Goal: Task Accomplishment & Management: Manage account settings

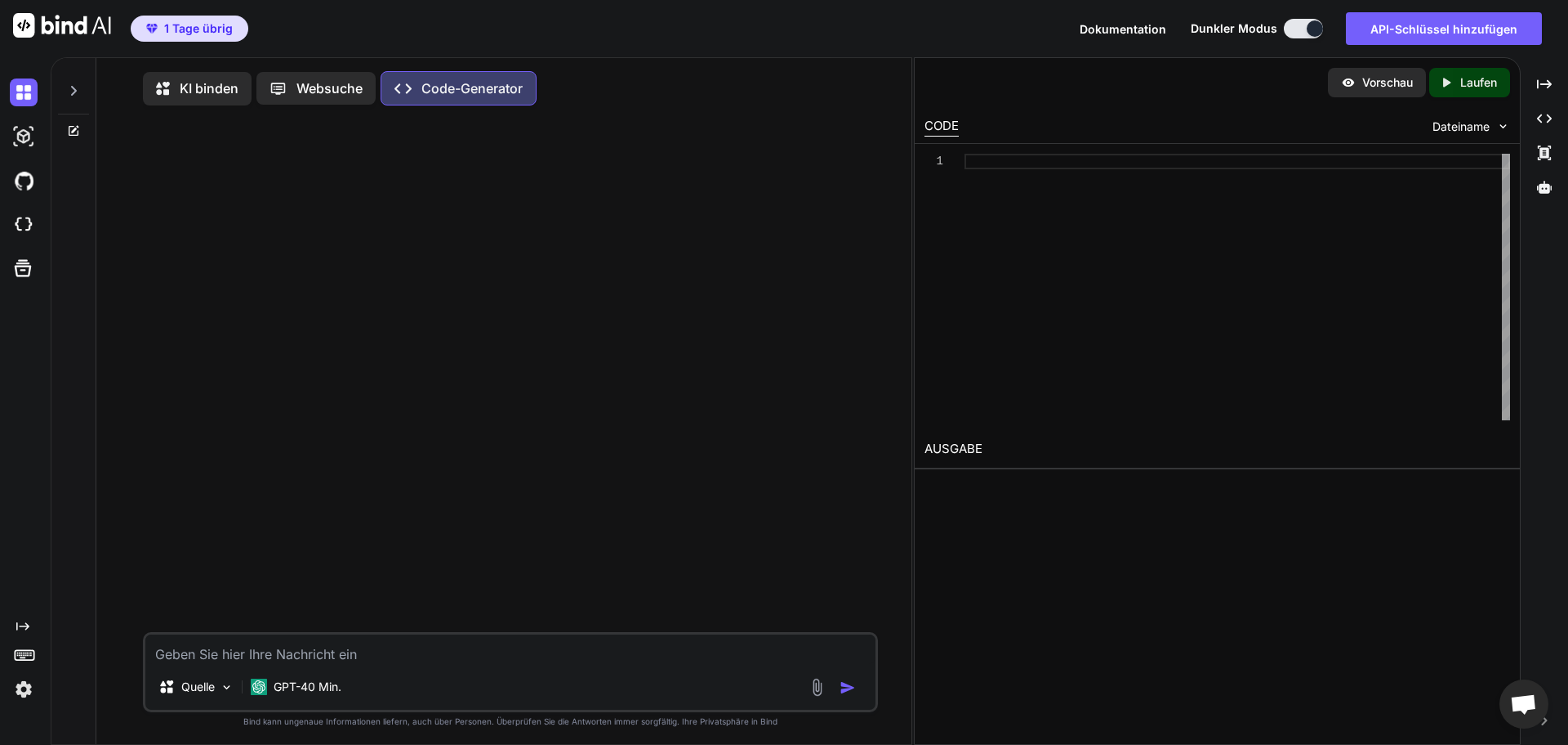
click at [65, 21] on img at bounding box center [62, 25] width 98 height 25
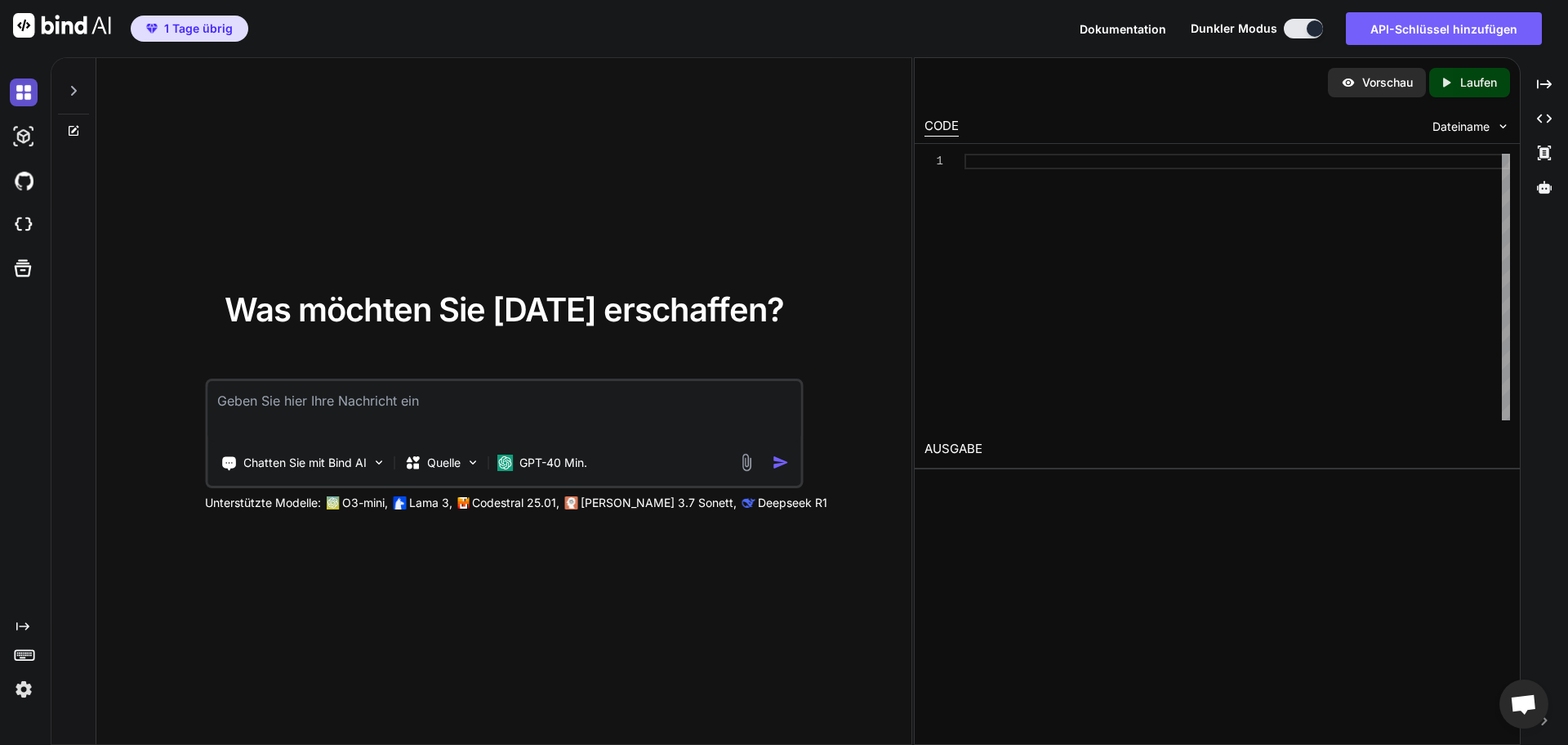
click at [22, 93] on img at bounding box center [24, 92] width 28 height 28
click at [105, 25] on img at bounding box center [62, 25] width 98 height 25
click at [25, 689] on img at bounding box center [24, 689] width 28 height 28
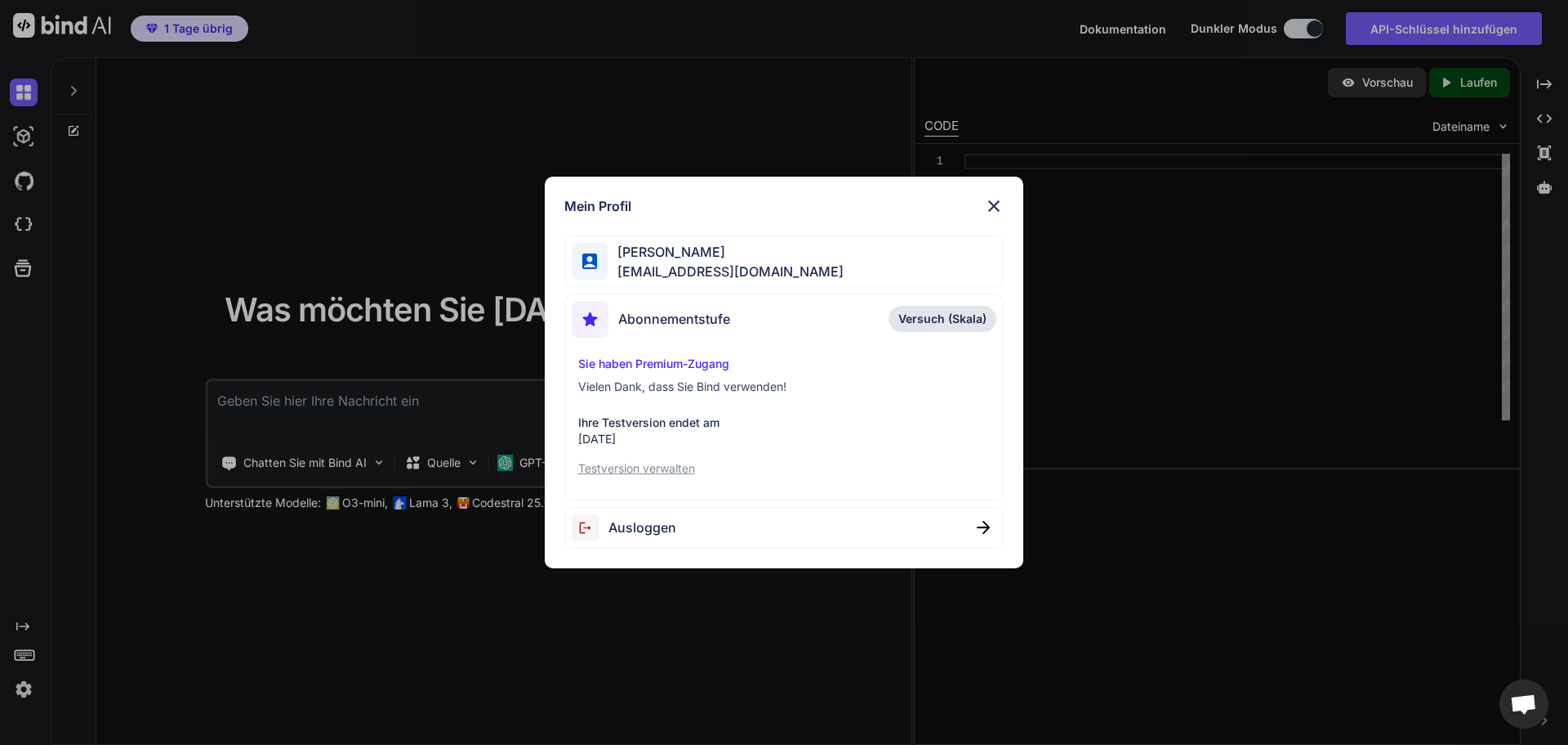
click at [704, 322] on font "Abonnementstufe" at bounding box center [675, 319] width 112 height 16
click at [649, 466] on font "Testversion verwalten" at bounding box center [637, 468] width 117 height 14
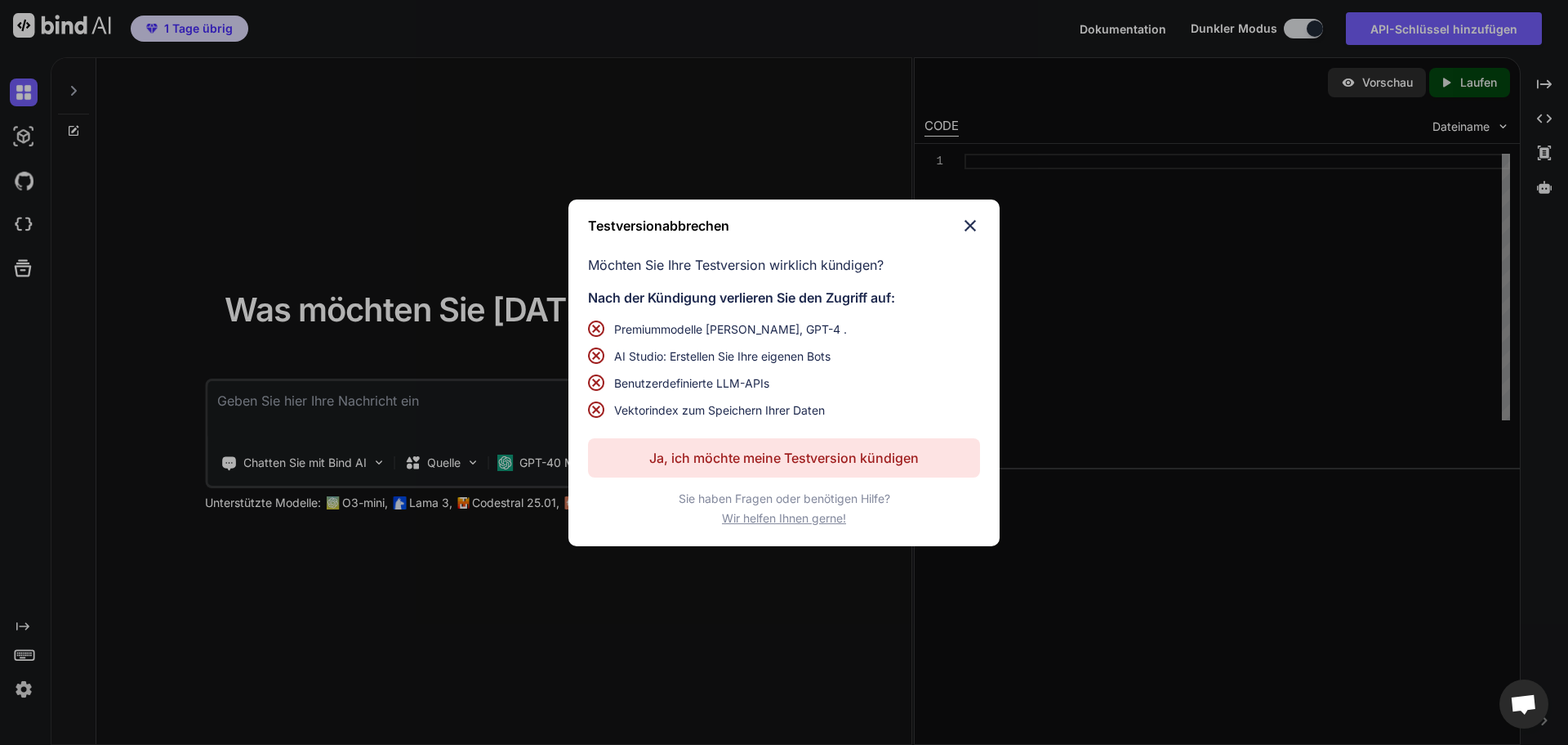
click at [777, 461] on font "Ja, ich möchte meine Testversion kündigen" at bounding box center [784, 458] width 270 height 16
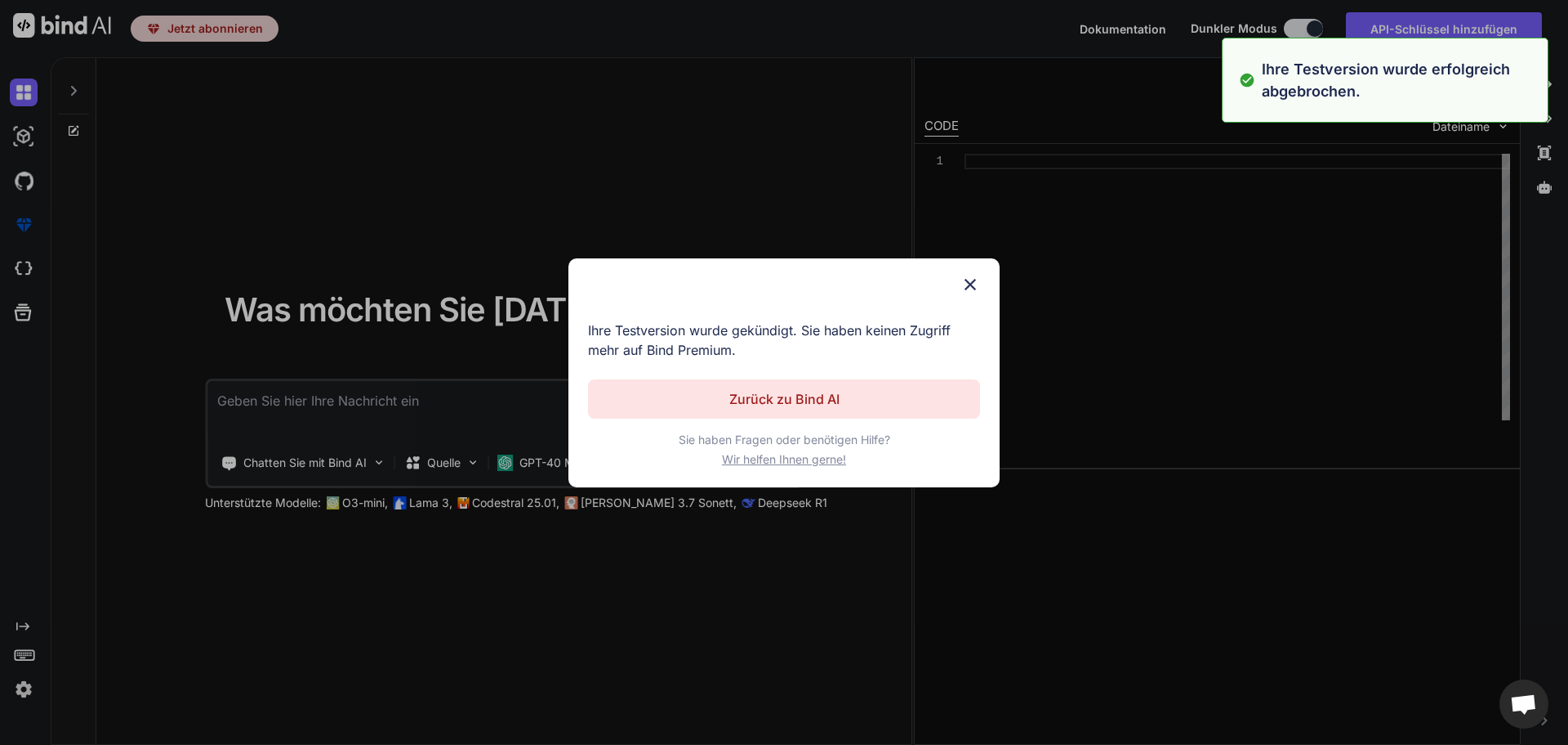
type textarea "x"
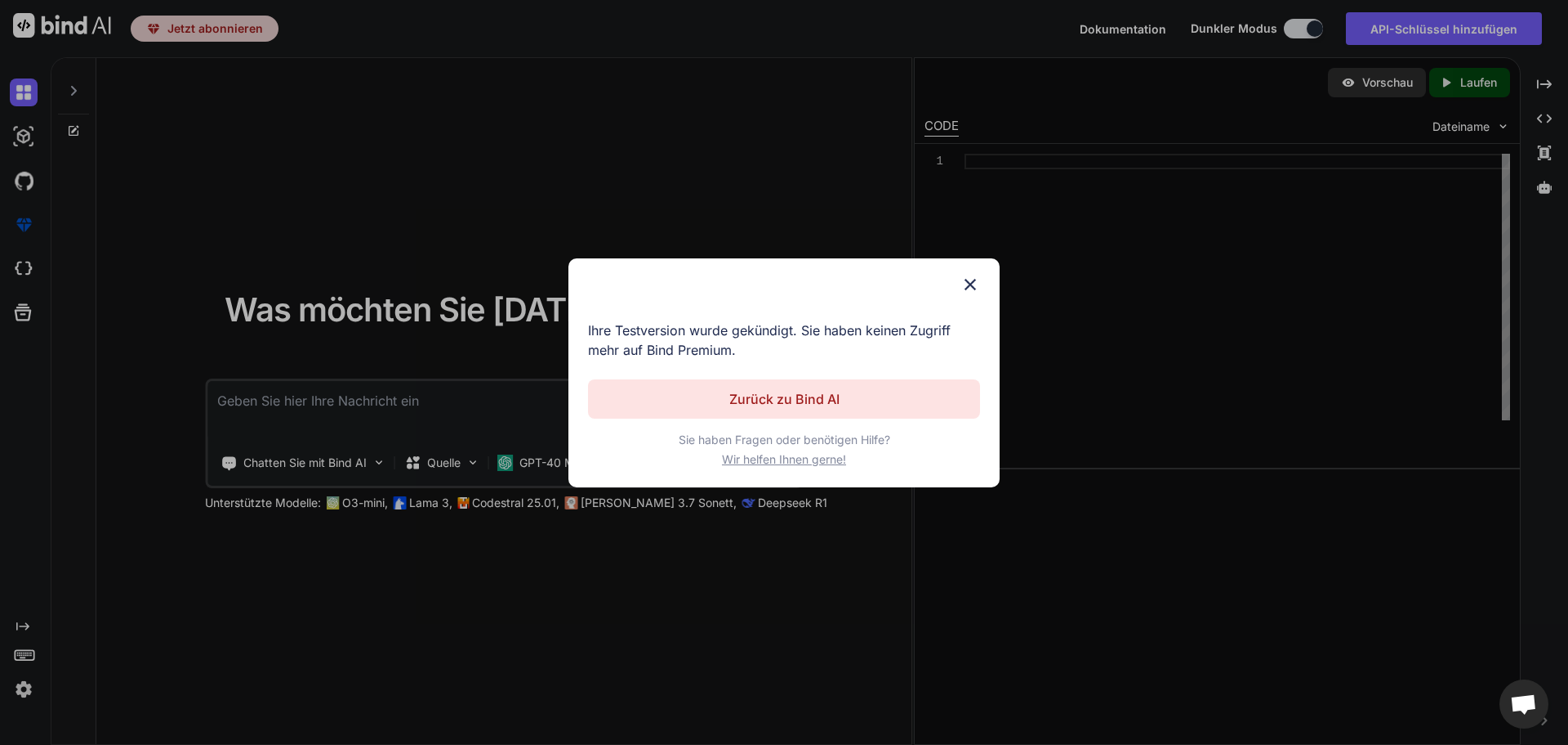
click at [969, 284] on img at bounding box center [970, 285] width 20 height 20
